Goal: Find specific page/section: Find specific page/section

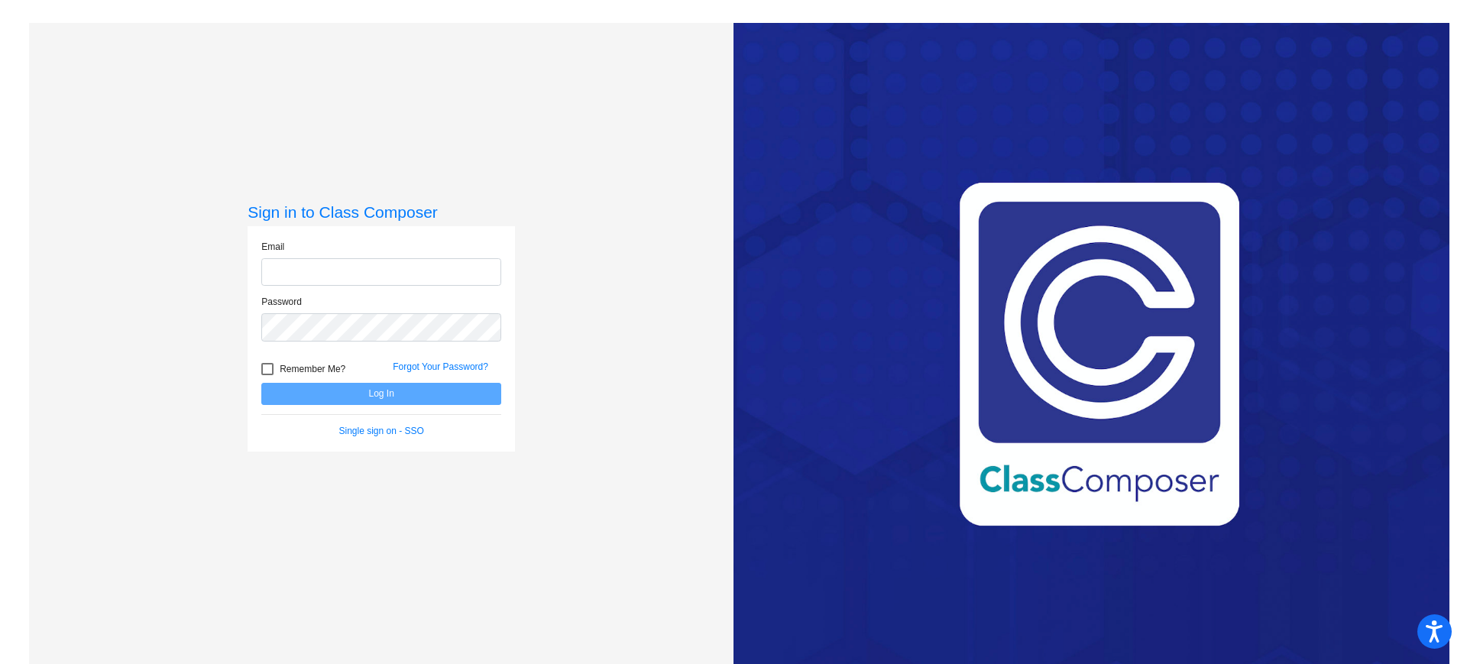
type input "[EMAIL_ADDRESS][DOMAIN_NAME]"
click at [424, 398] on button "Log In" at bounding box center [381, 394] width 240 height 22
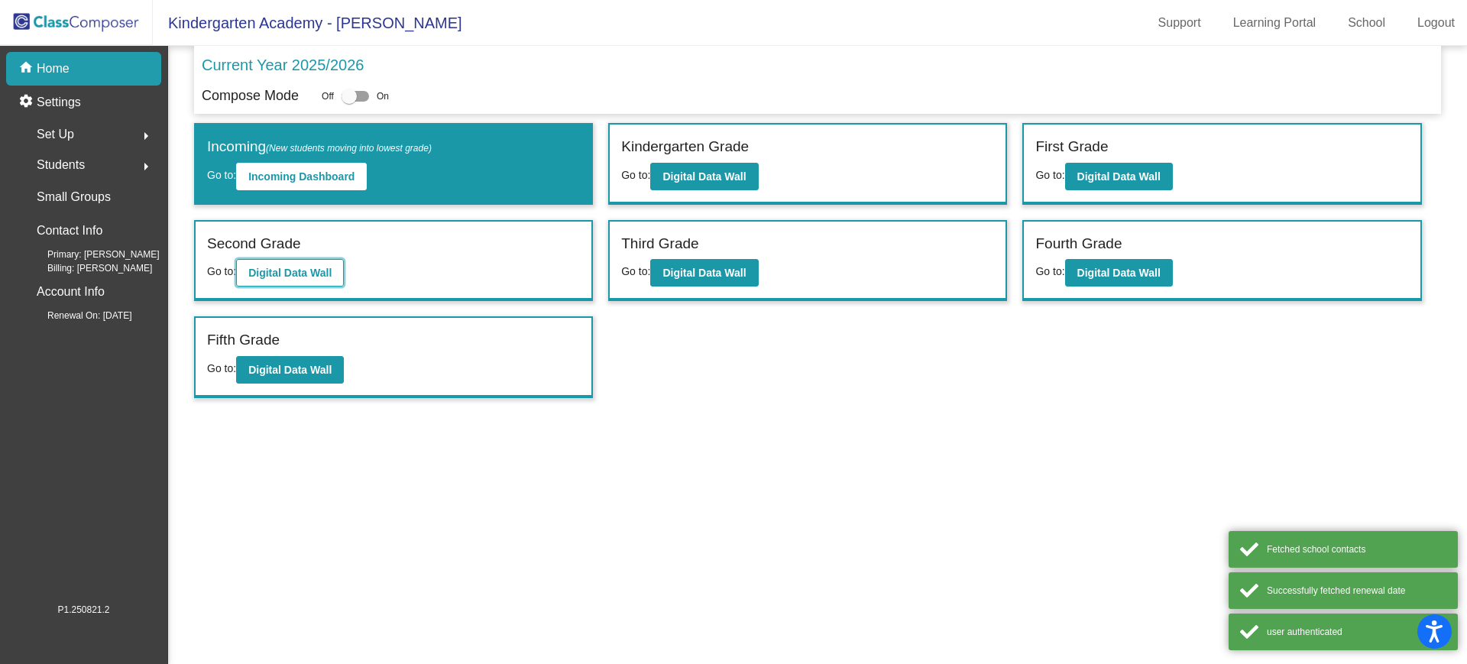
click at [303, 268] on b "Digital Data Wall" at bounding box center [289, 273] width 83 height 12
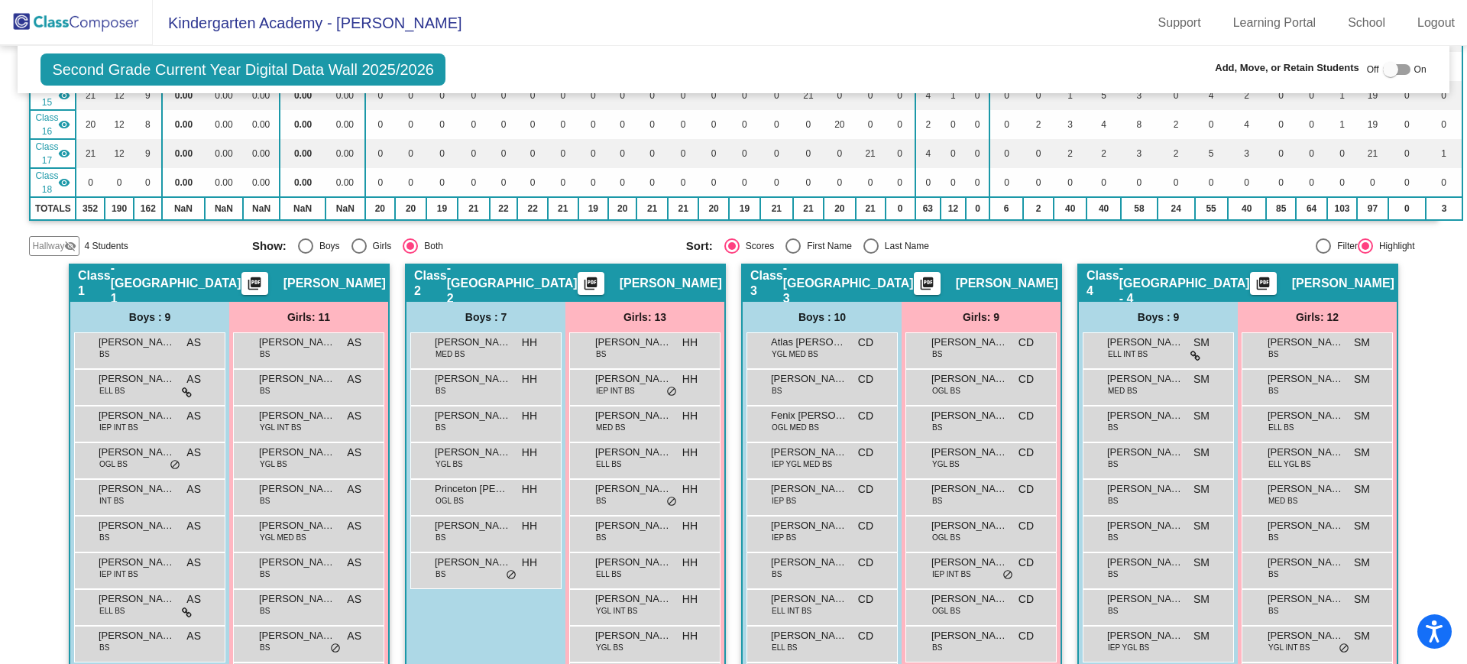
scroll to position [668, 0]
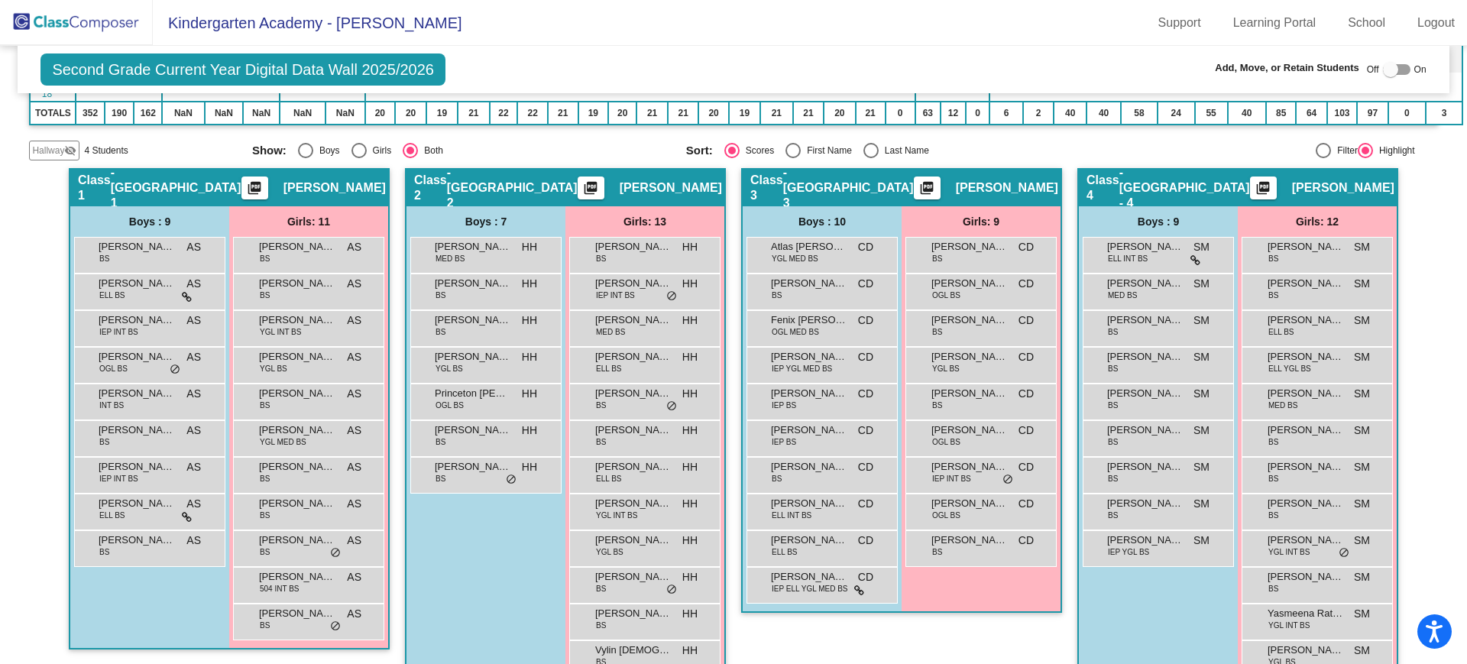
click at [82, 21] on img at bounding box center [76, 22] width 153 height 45
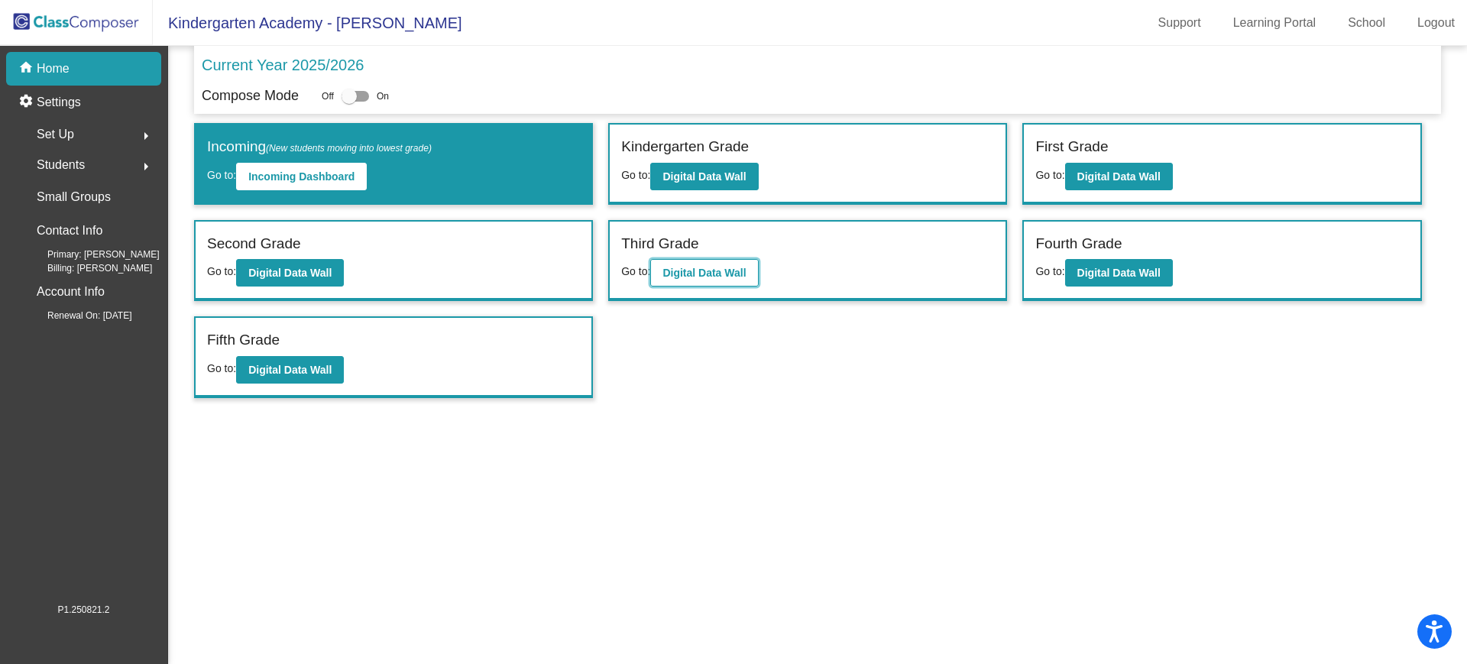
click at [746, 273] on b "Digital Data Wall" at bounding box center [703, 273] width 83 height 12
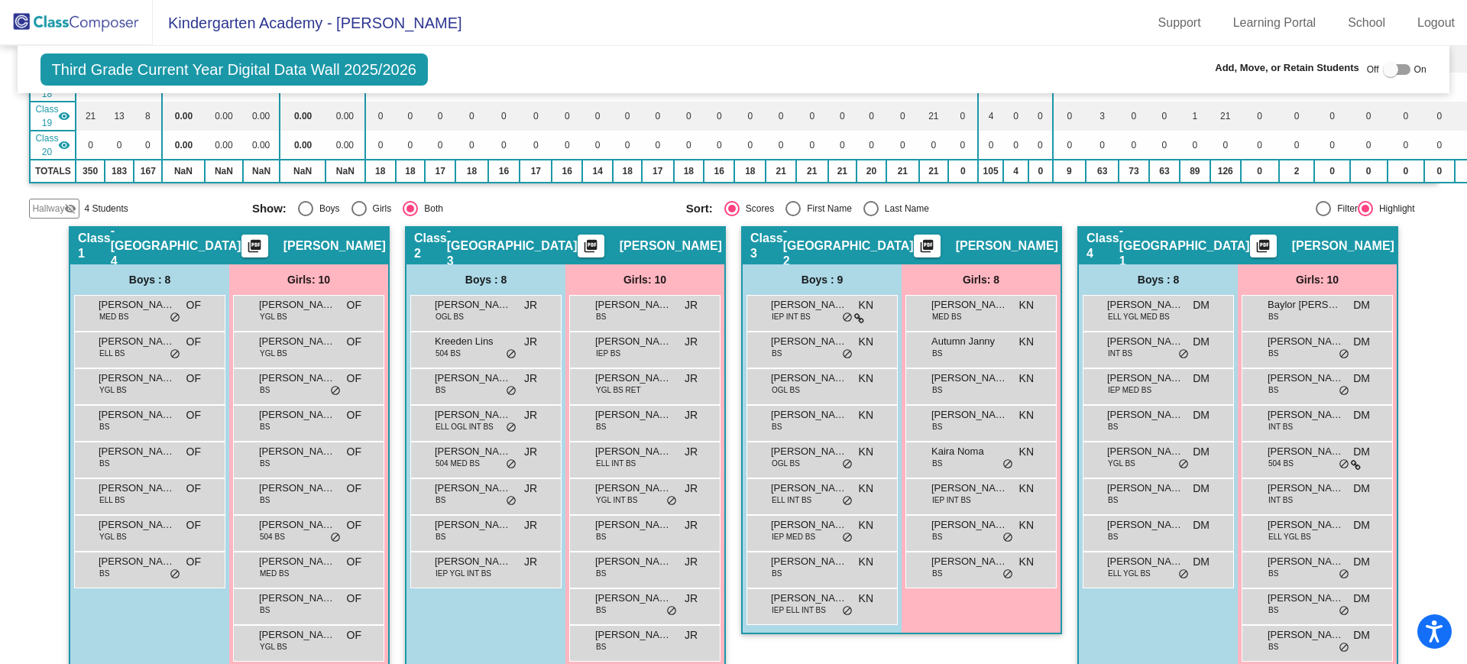
scroll to position [764, 0]
